Goal: Information Seeking & Learning: Check status

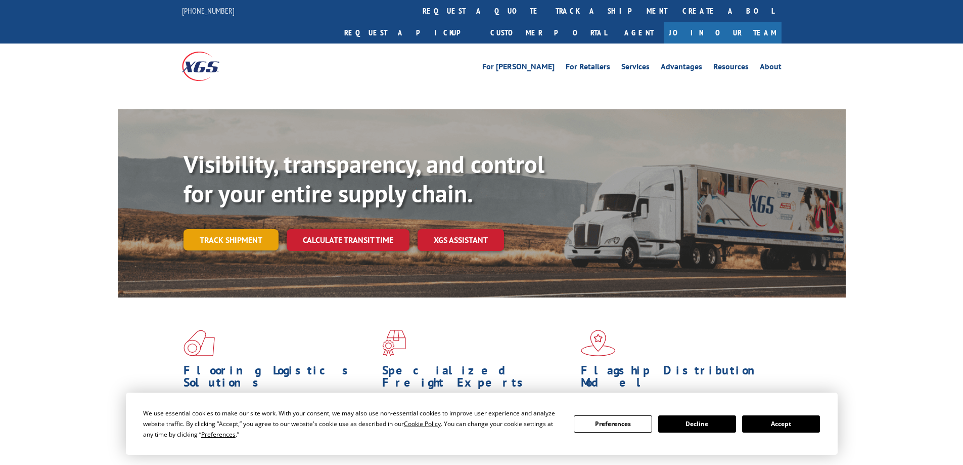
click at [228, 229] on link "Track shipment" at bounding box center [230, 239] width 95 height 21
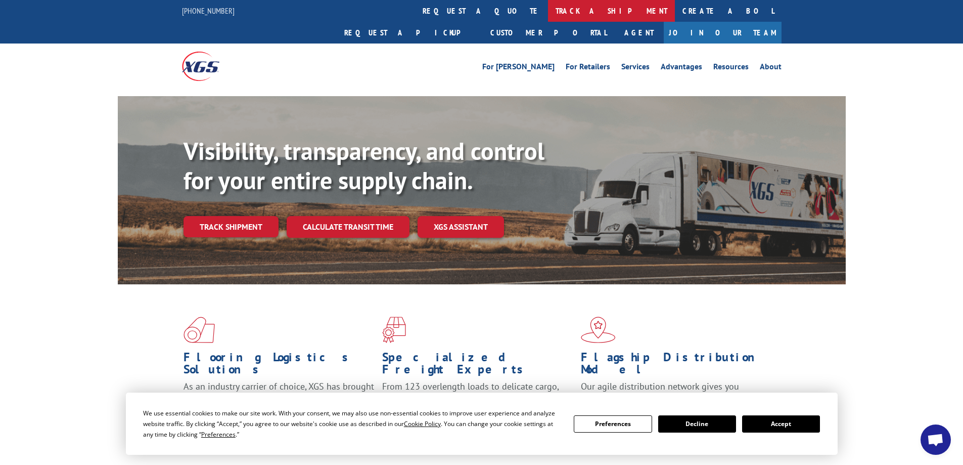
click at [548, 11] on link "track a shipment" at bounding box center [611, 11] width 127 height 22
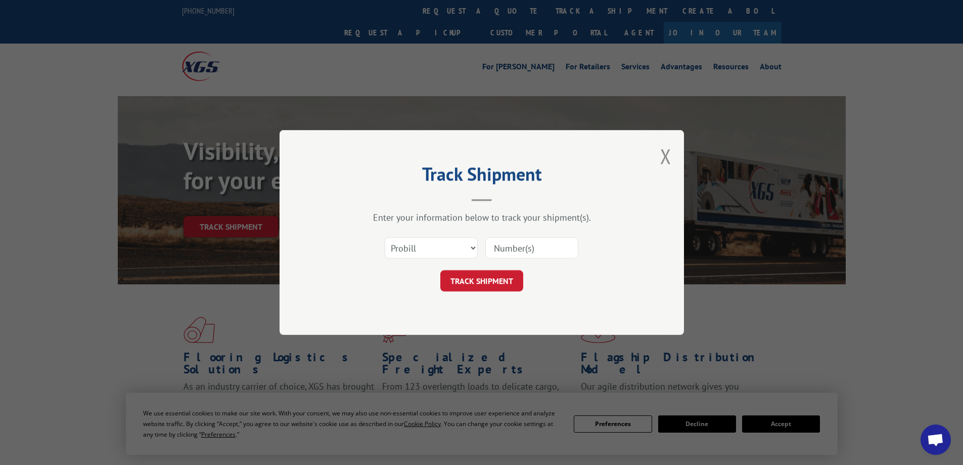
click at [528, 248] on input at bounding box center [531, 247] width 93 height 21
paste input "17602213"
type input "17602213"
click at [480, 288] on button "TRACK SHIPMENT" at bounding box center [481, 280] width 83 height 21
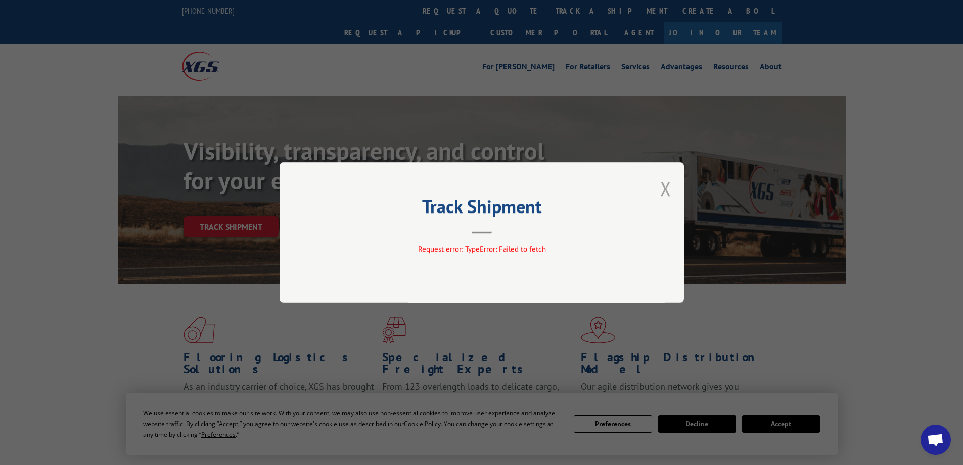
click at [666, 188] on button "Close modal" at bounding box center [665, 188] width 11 height 27
